Goal: Information Seeking & Learning: Check status

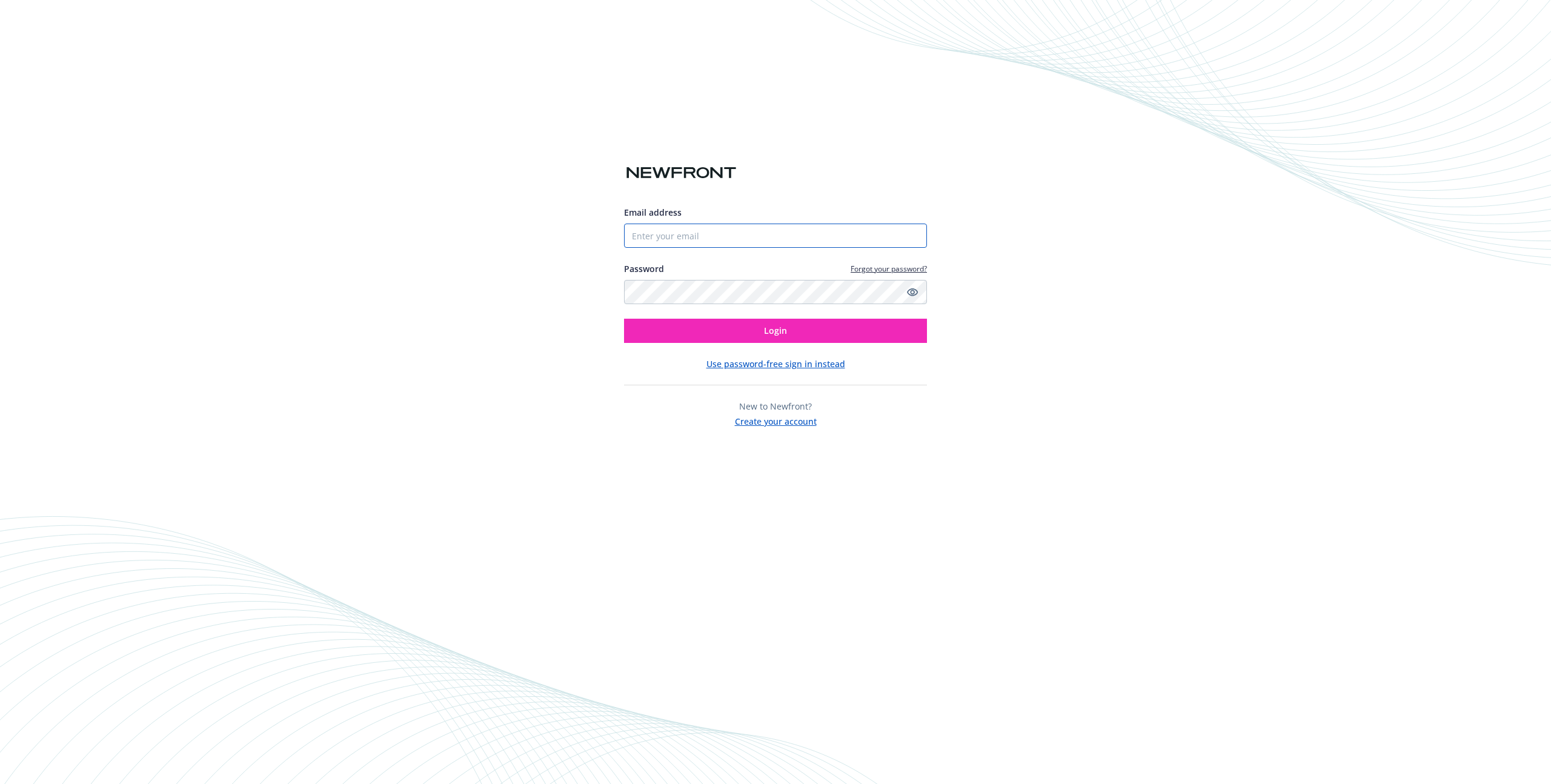
click at [726, 245] on input "Email address" at bounding box center [776, 235] width 303 height 24
type input "[EMAIL_ADDRESS][DOMAIN_NAME]"
click at [624, 318] on button "Login" at bounding box center [776, 331] width 303 height 24
